Goal: Information Seeking & Learning: Learn about a topic

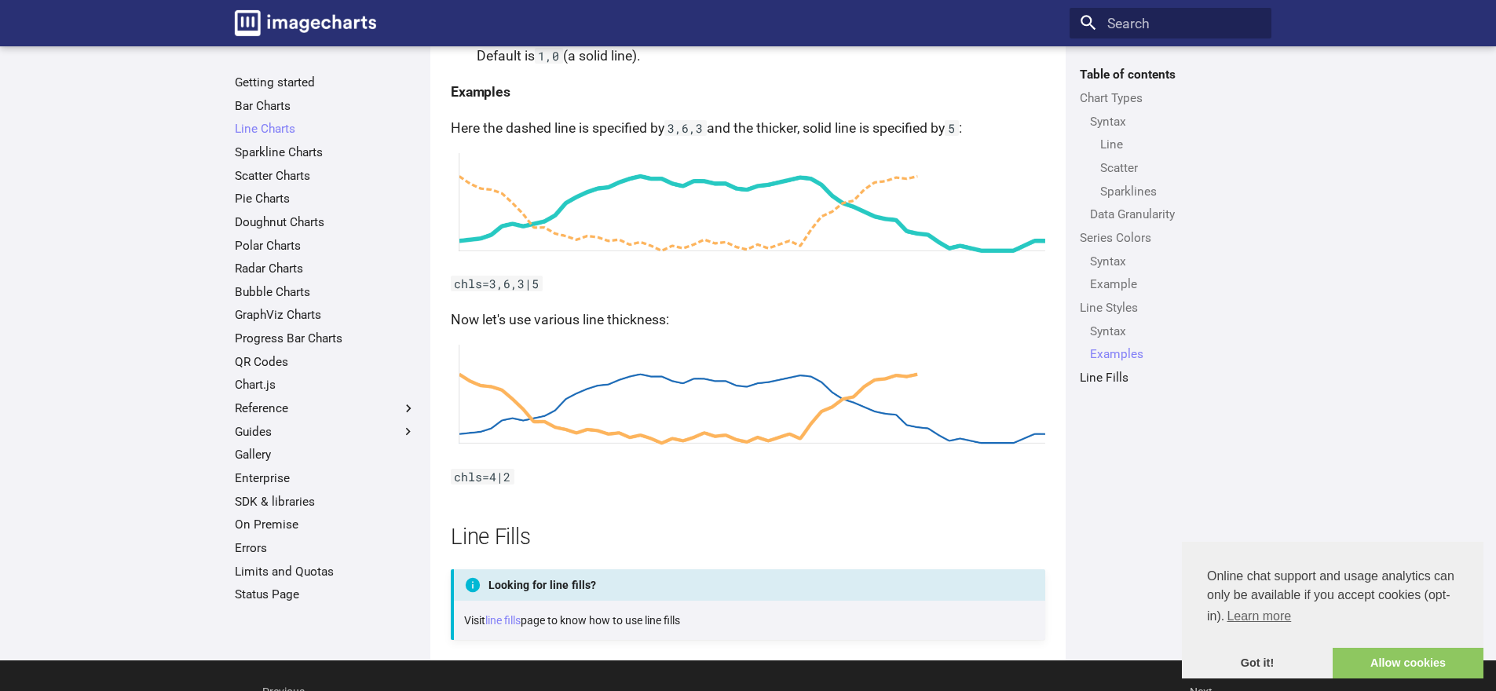
scroll to position [4052, 0]
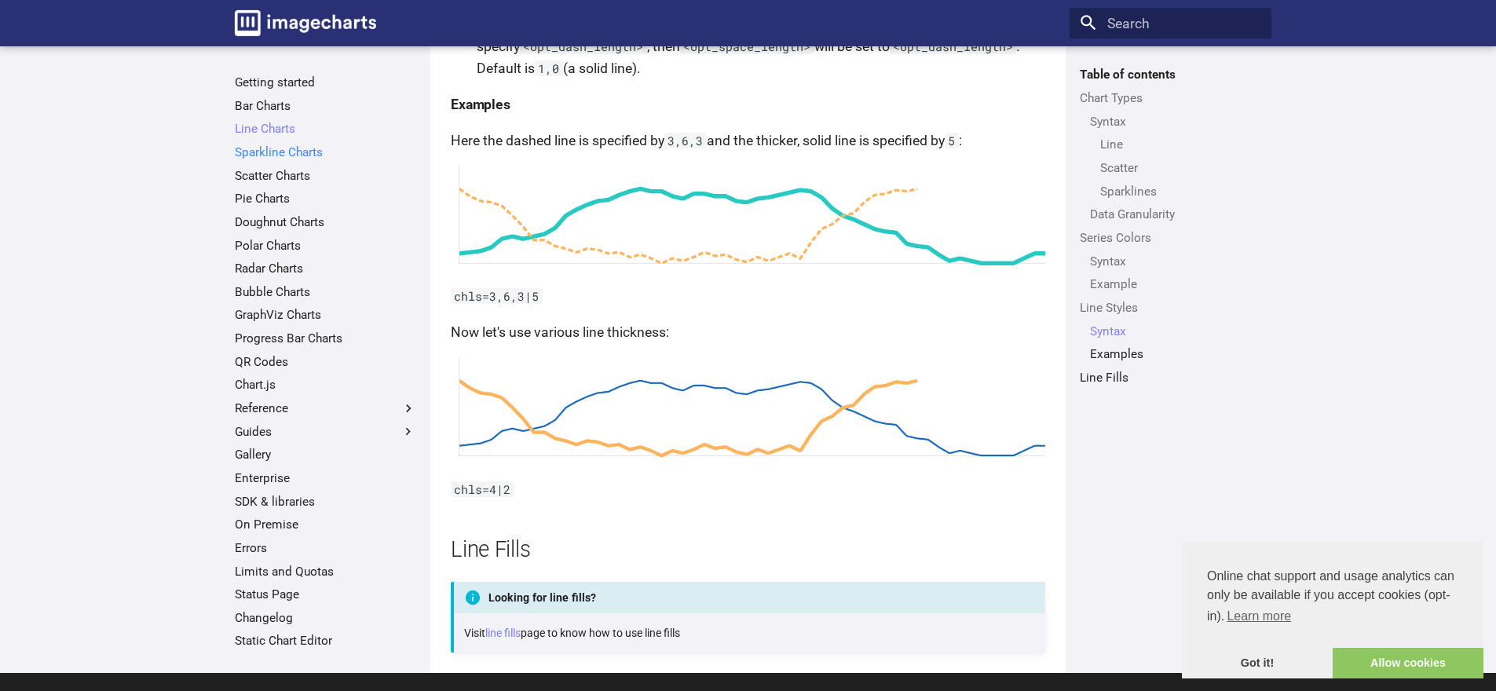
click at [291, 152] on link "Sparkline Charts" at bounding box center [325, 153] width 181 height 16
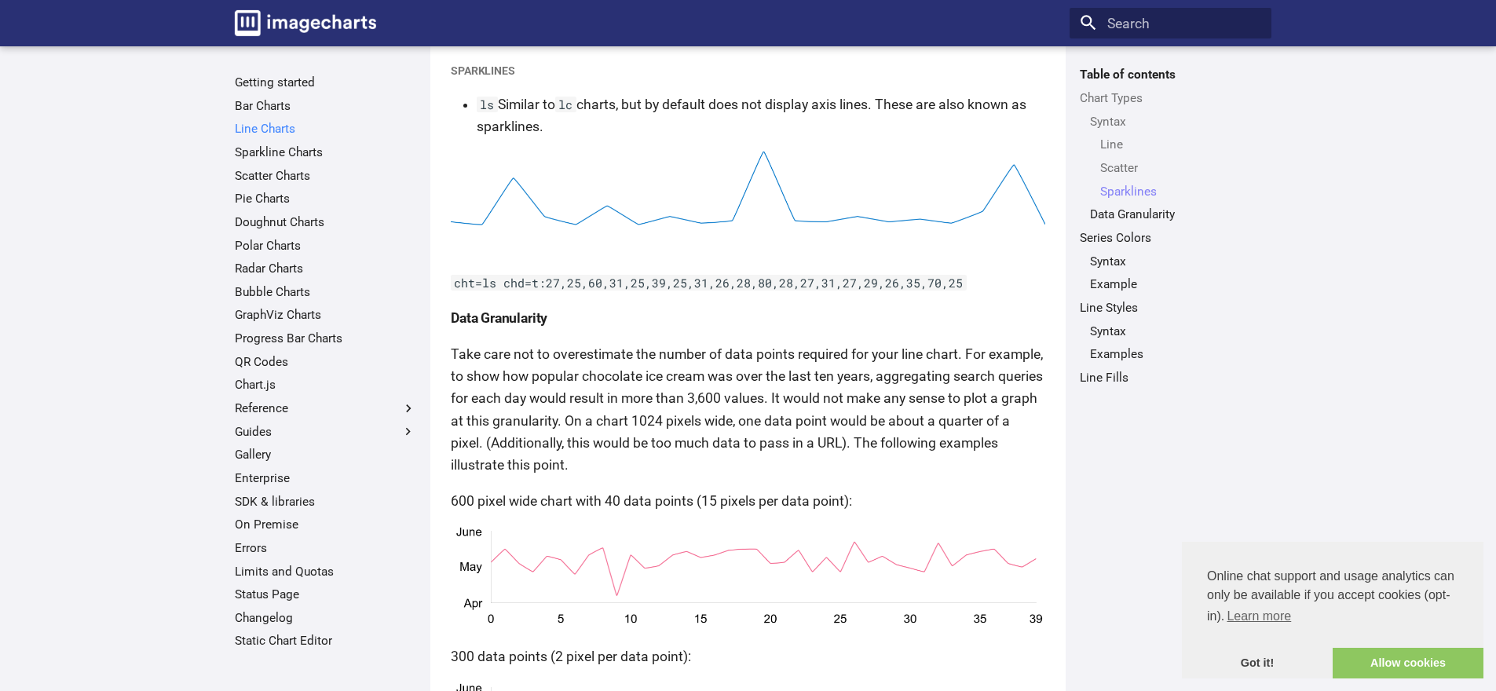
click at [282, 123] on link "Line Charts" at bounding box center [325, 129] width 181 height 16
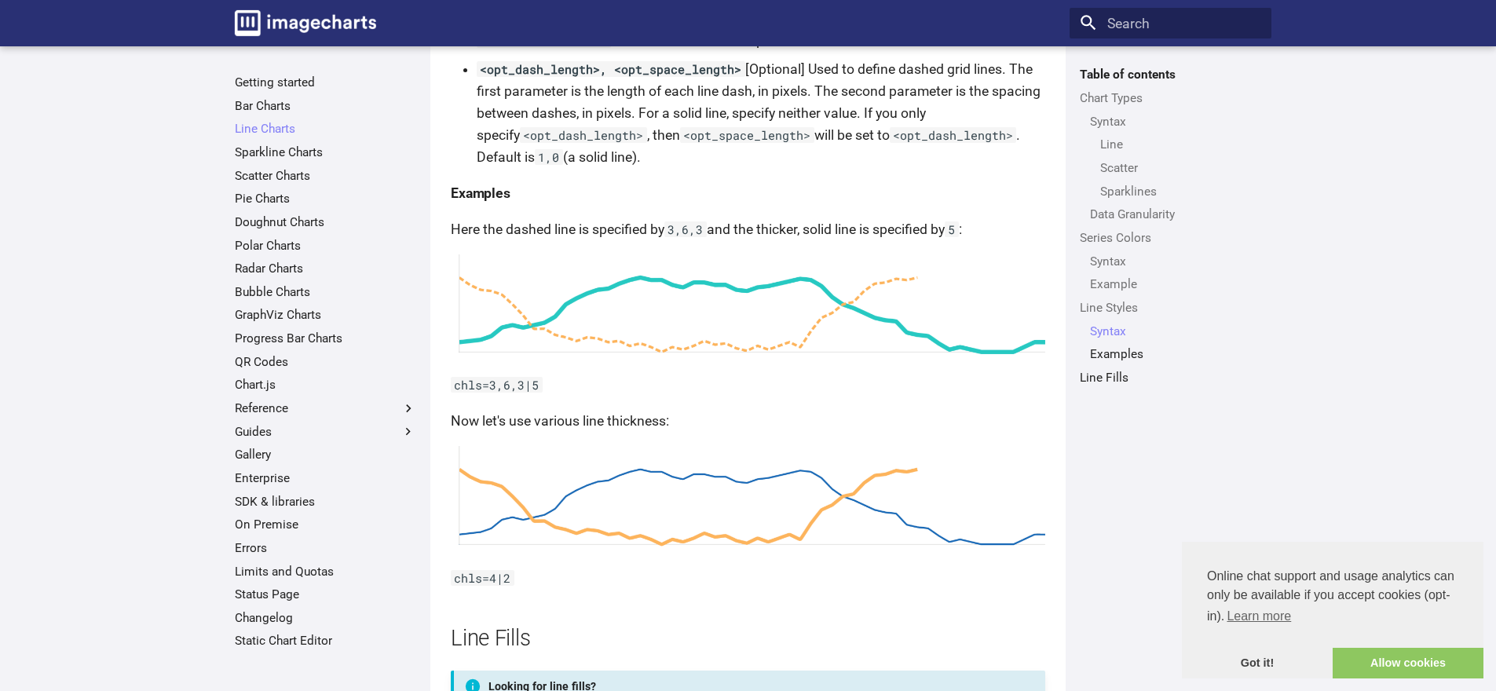
scroll to position [3870, 0]
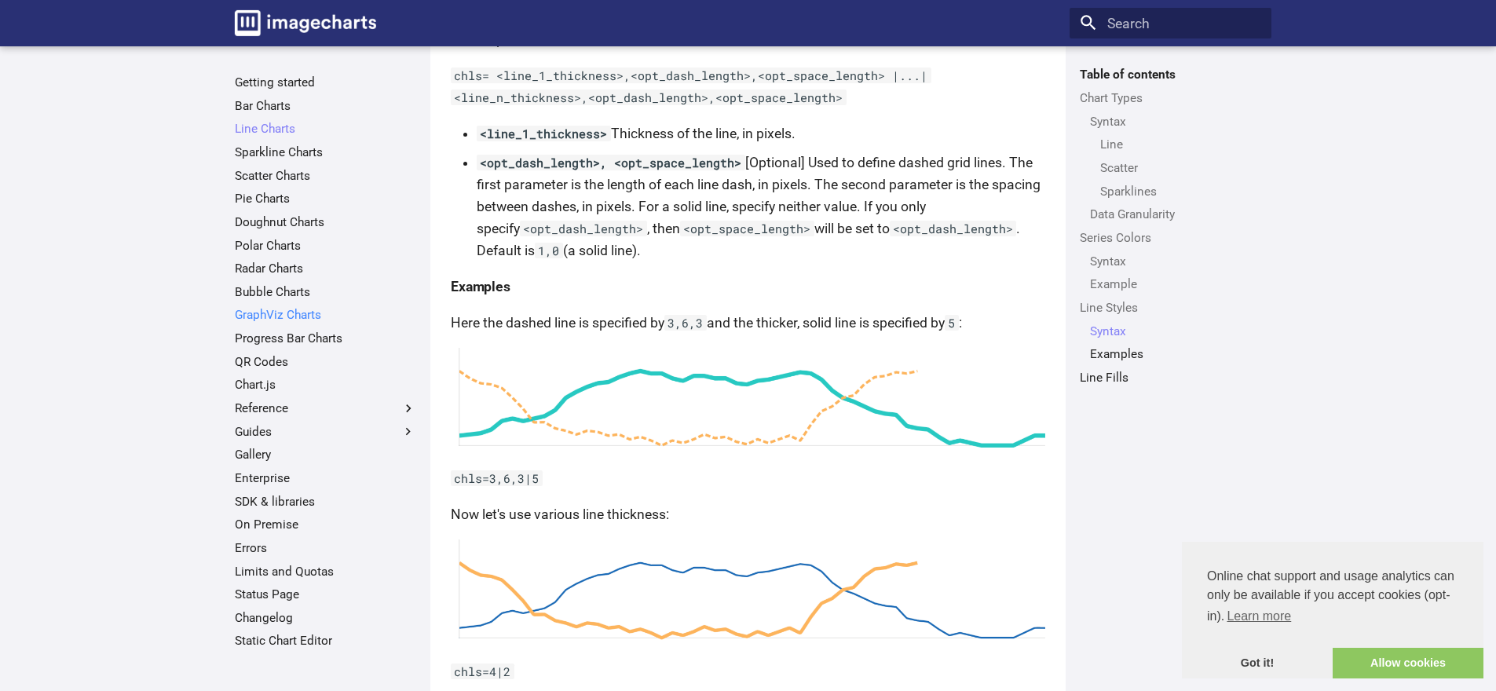
click at [292, 311] on link "GraphViz Charts" at bounding box center [325, 315] width 181 height 16
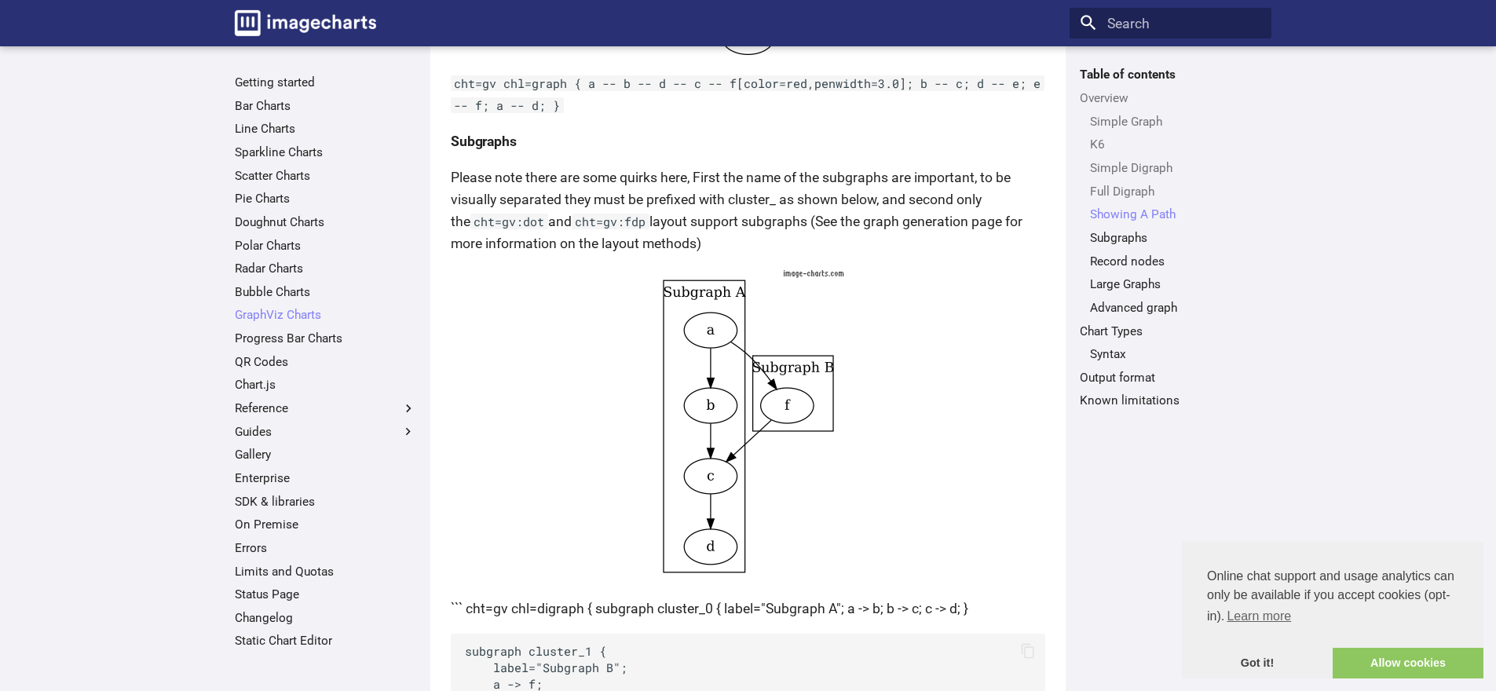
scroll to position [3197, 0]
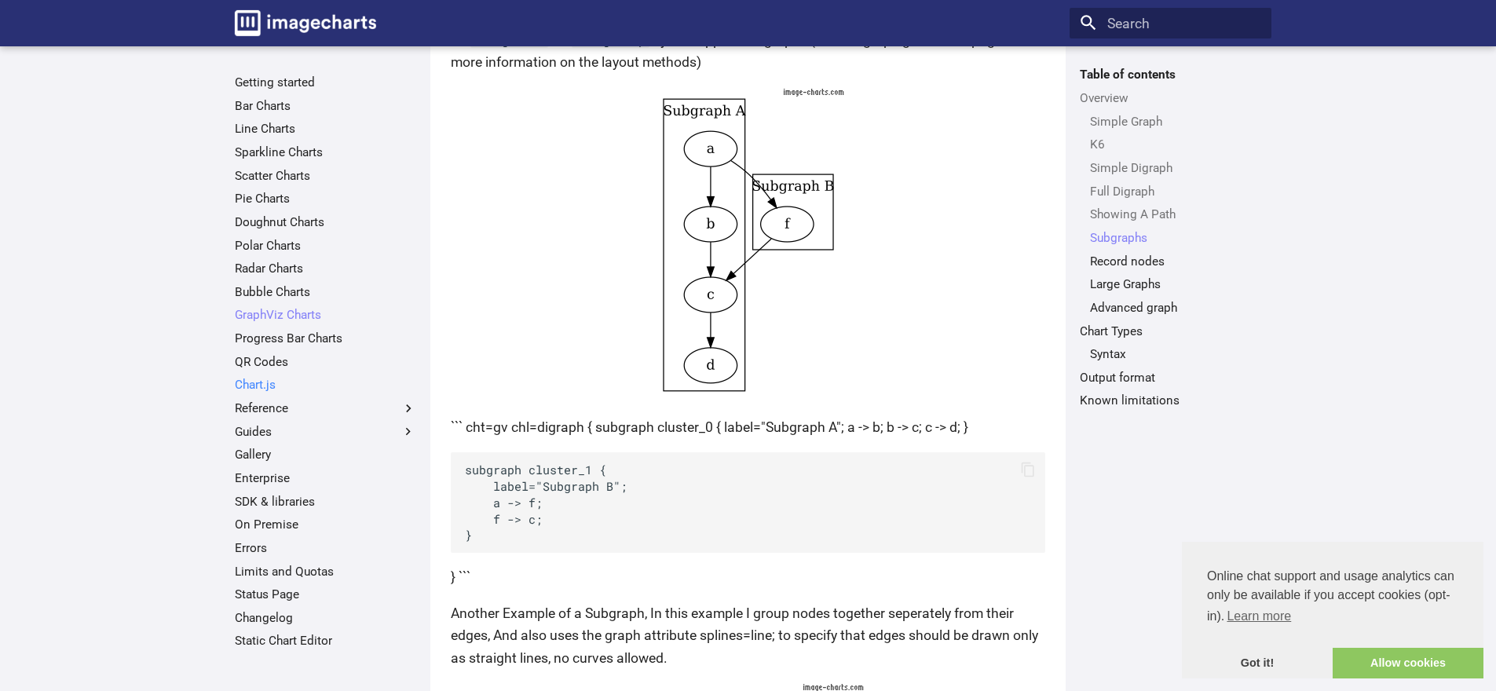
click at [265, 386] on link "Chart.js" at bounding box center [325, 385] width 181 height 16
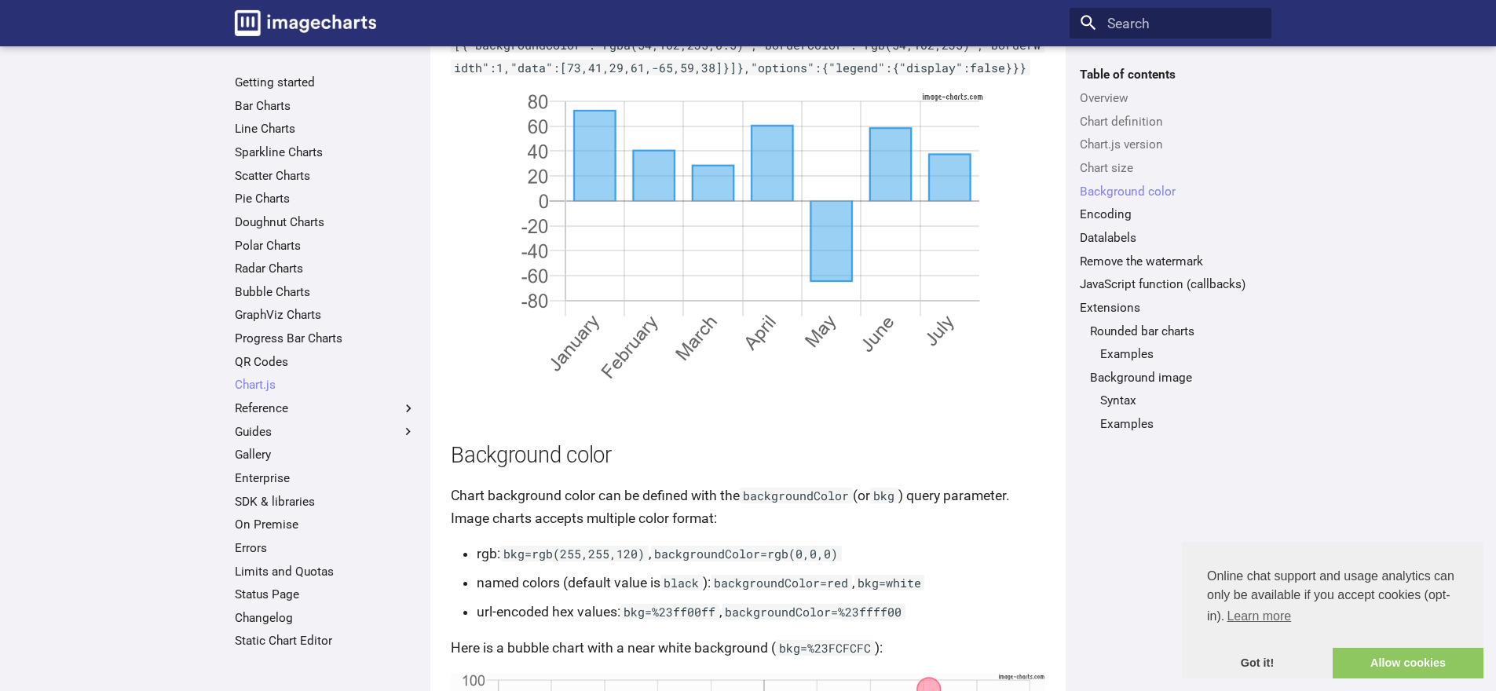
scroll to position [2677, 0]
